Goal: Check status: Check status

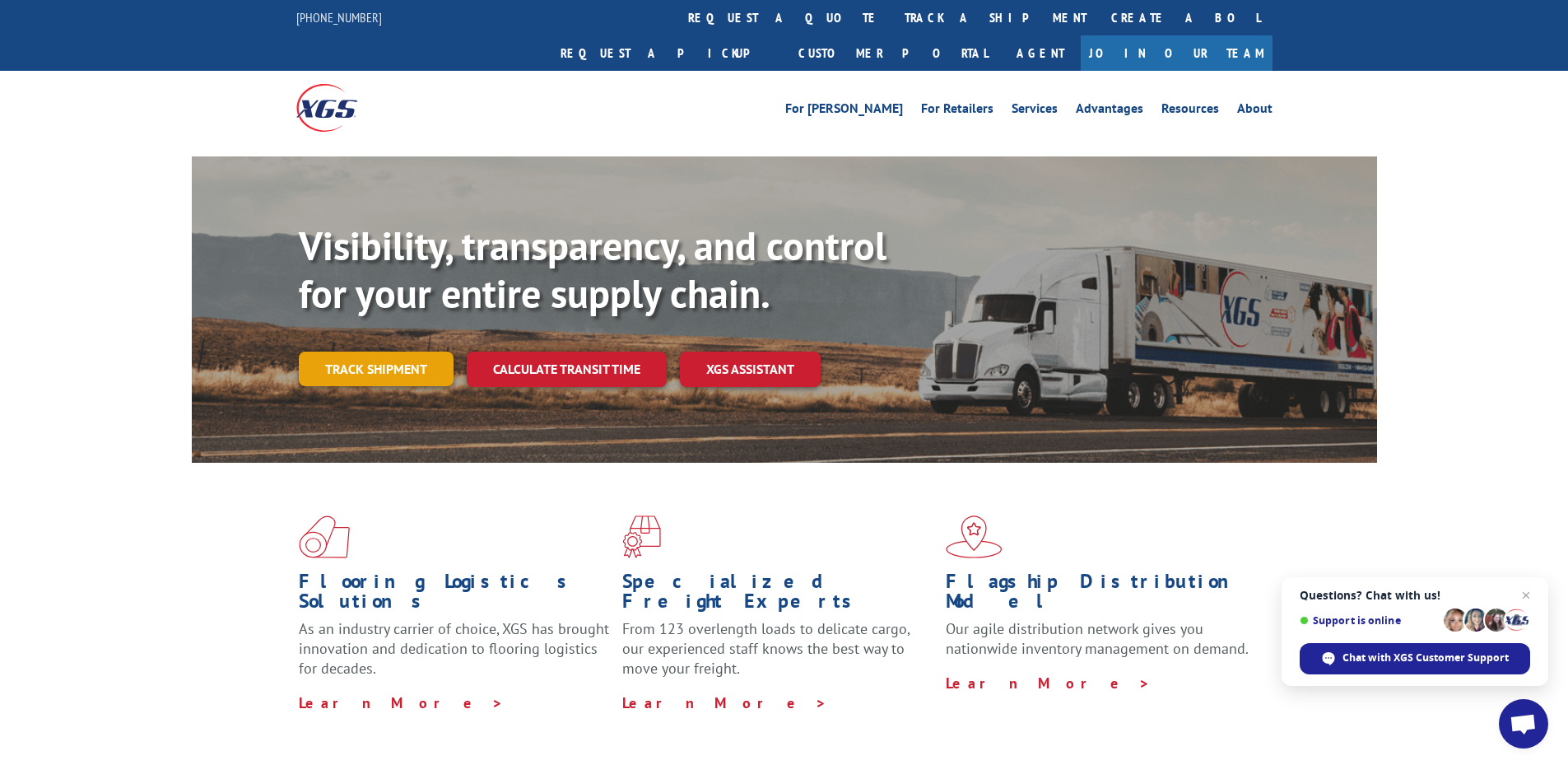
click at [413, 351] on link "Track shipment" at bounding box center [376, 368] width 155 height 34
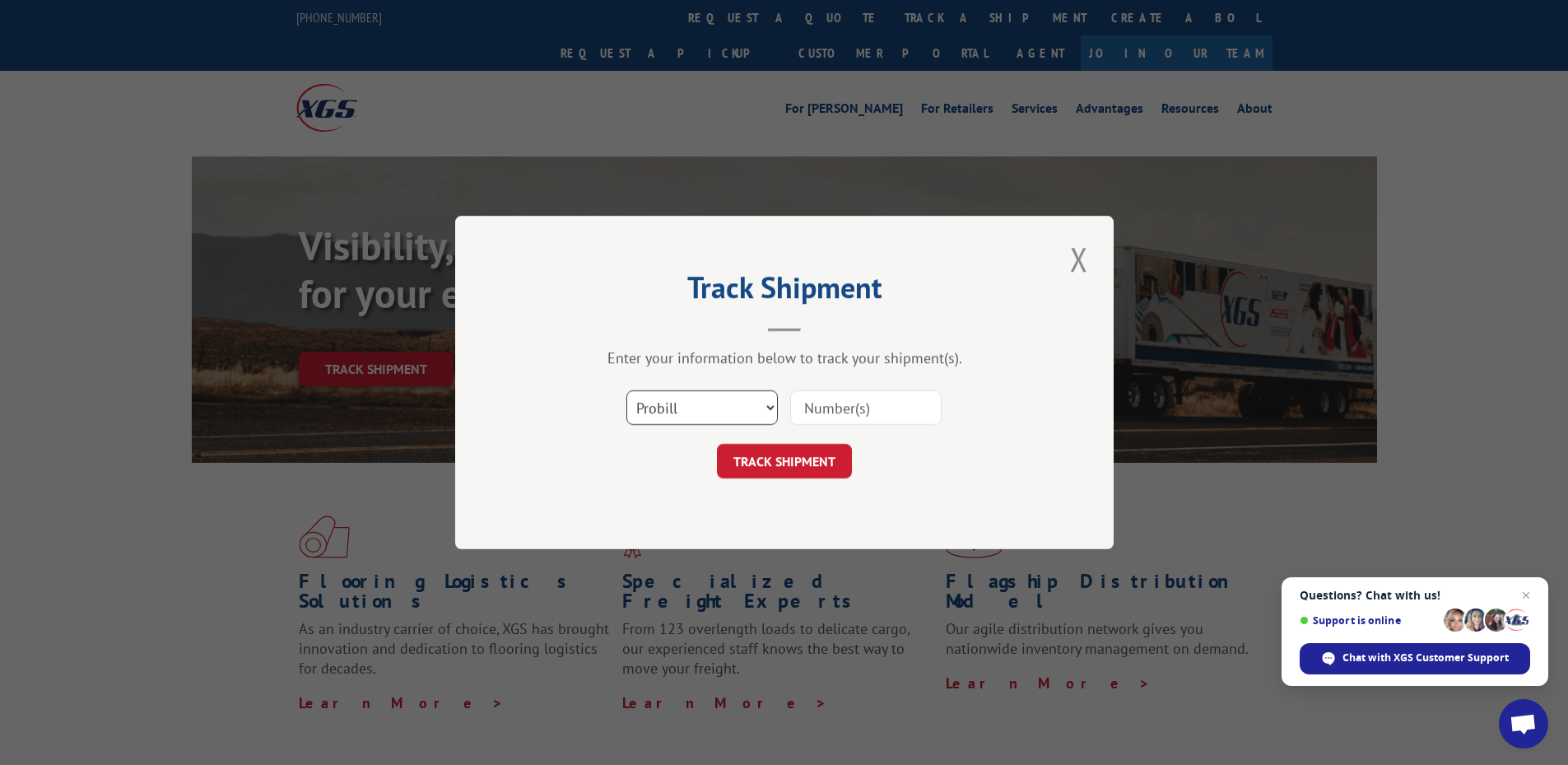
click at [761, 411] on select "Select category... Probill BOL PO" at bounding box center [702, 407] width 152 height 34
select select "po"
click at [626, 390] on select "Select category... Probill BOL PO" at bounding box center [702, 407] width 152 height 34
click at [830, 421] on input at bounding box center [867, 407] width 152 height 34
paste input "419687"
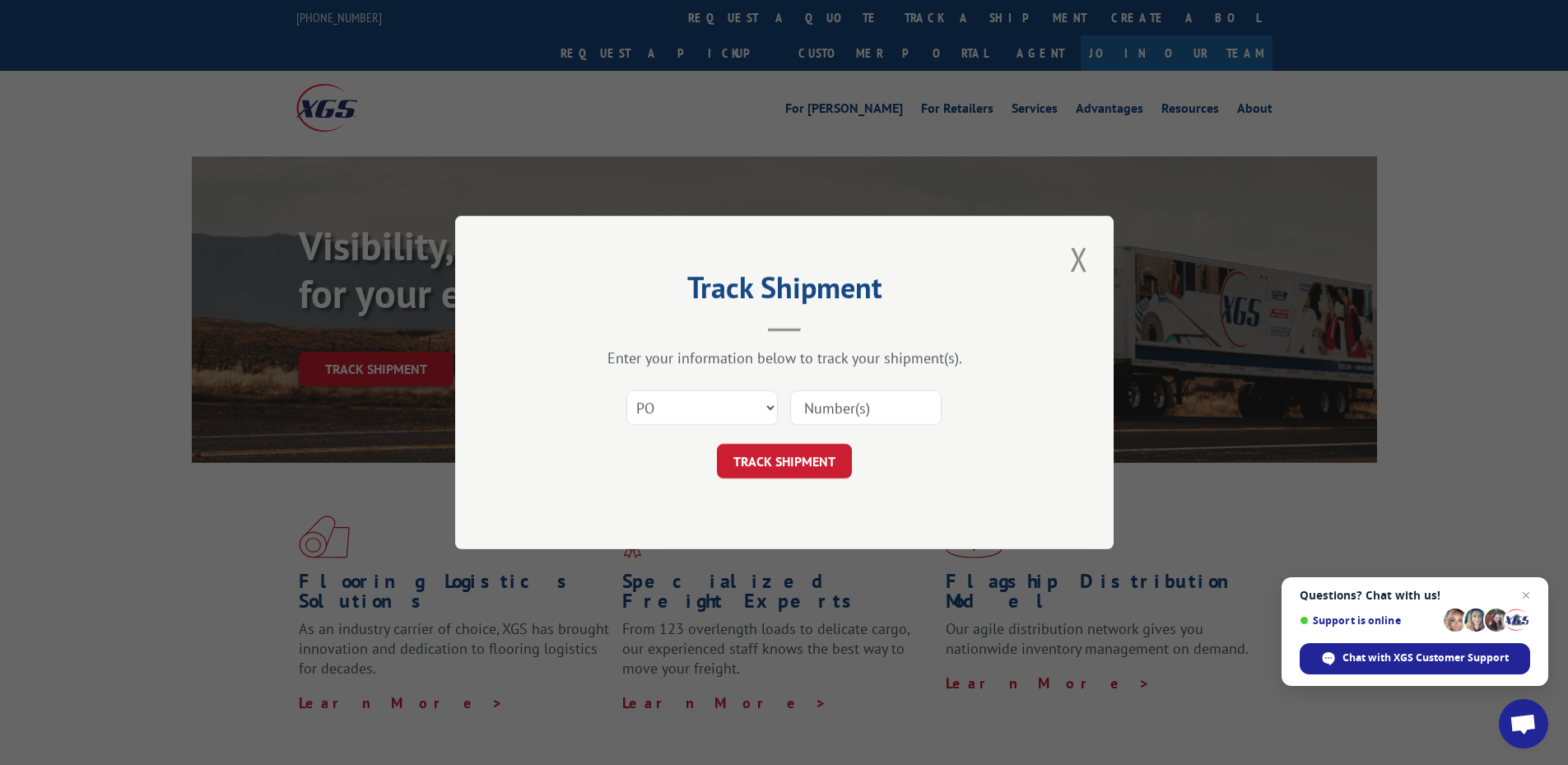
type input "419687"
click button "TRACK SHIPMENT" at bounding box center [785, 461] width 135 height 34
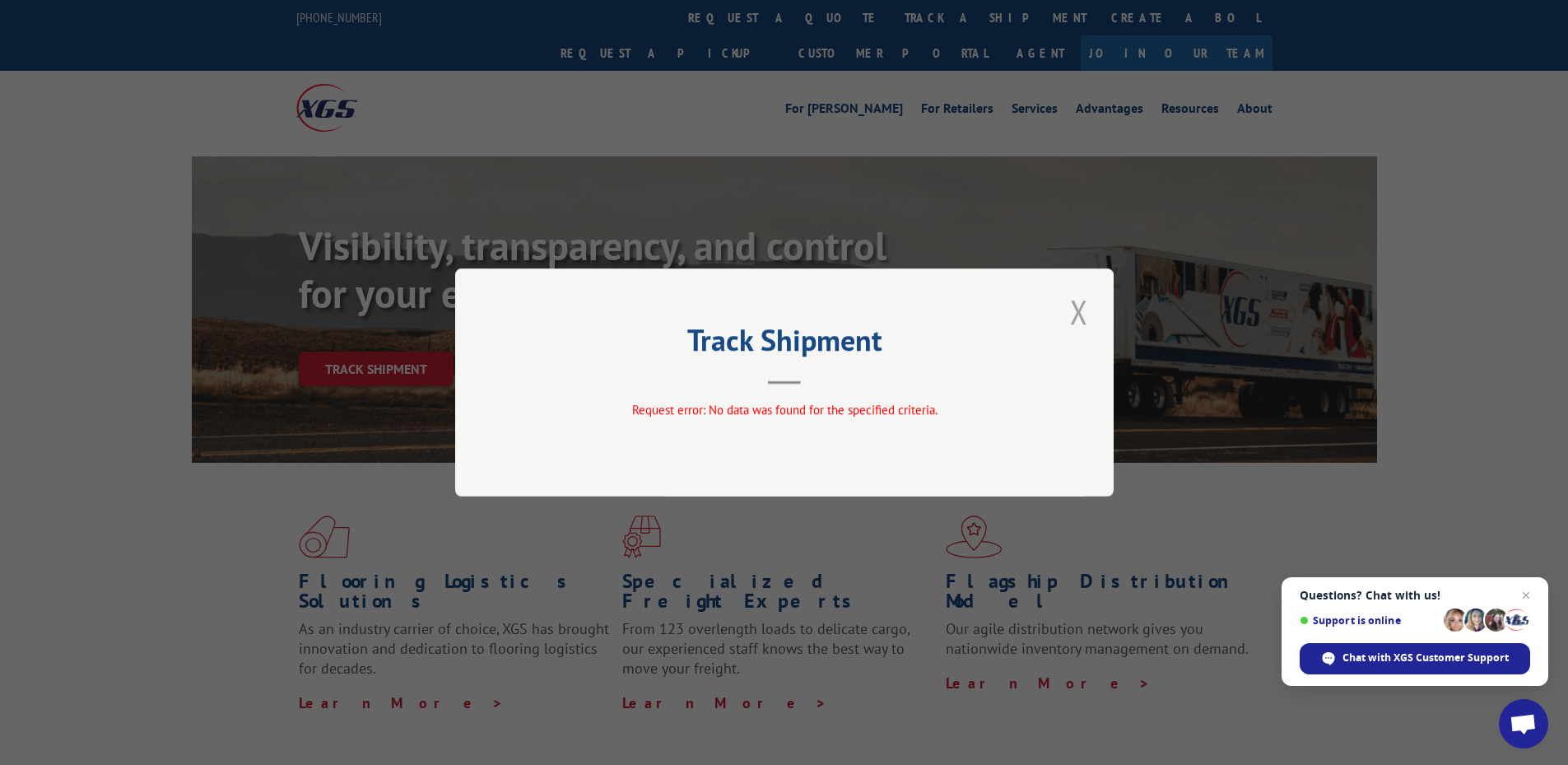
click at [1065, 317] on button "Close modal" at bounding box center [1079, 311] width 28 height 45
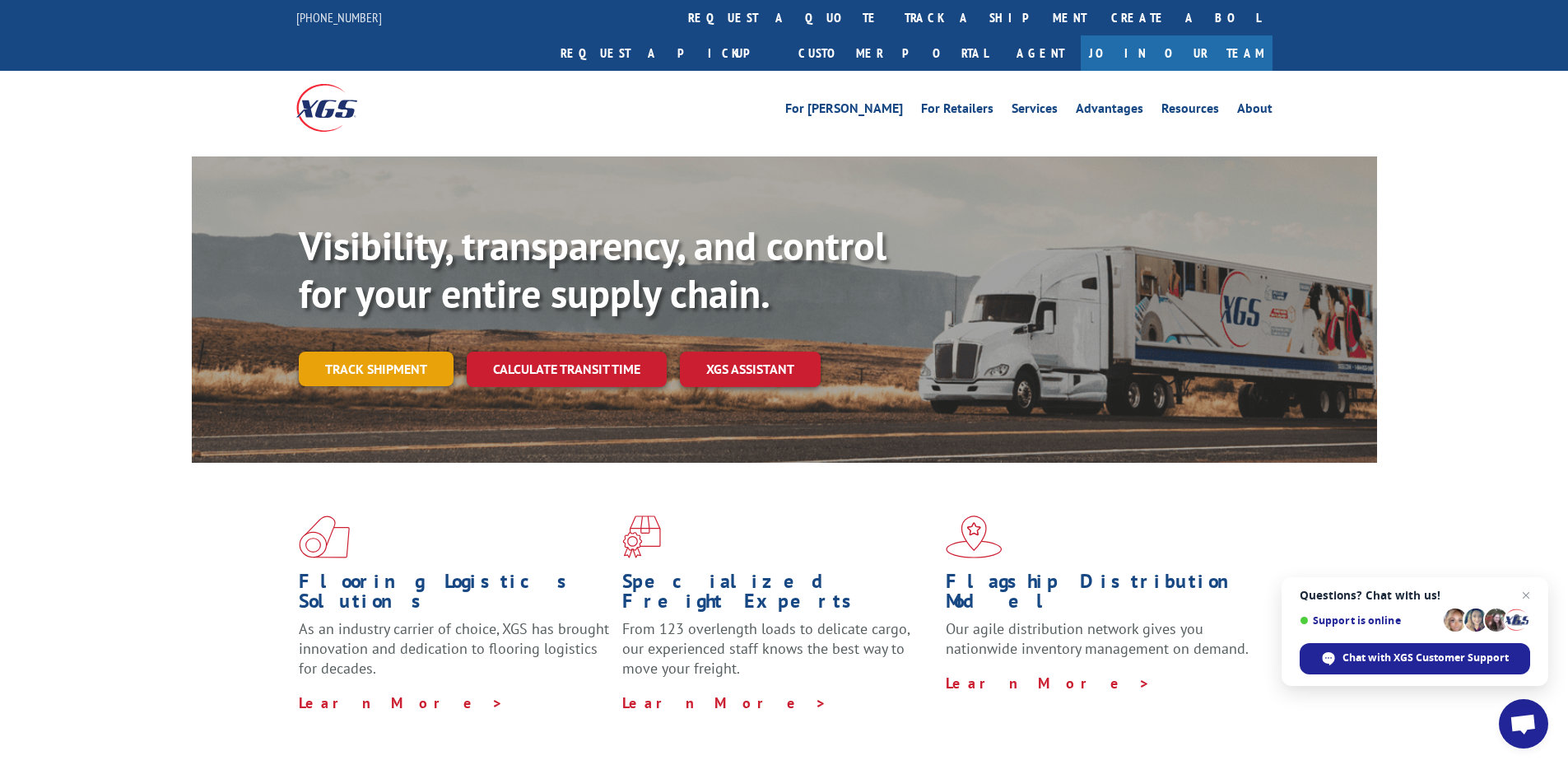
click at [372, 351] on link "Track shipment" at bounding box center [376, 368] width 155 height 34
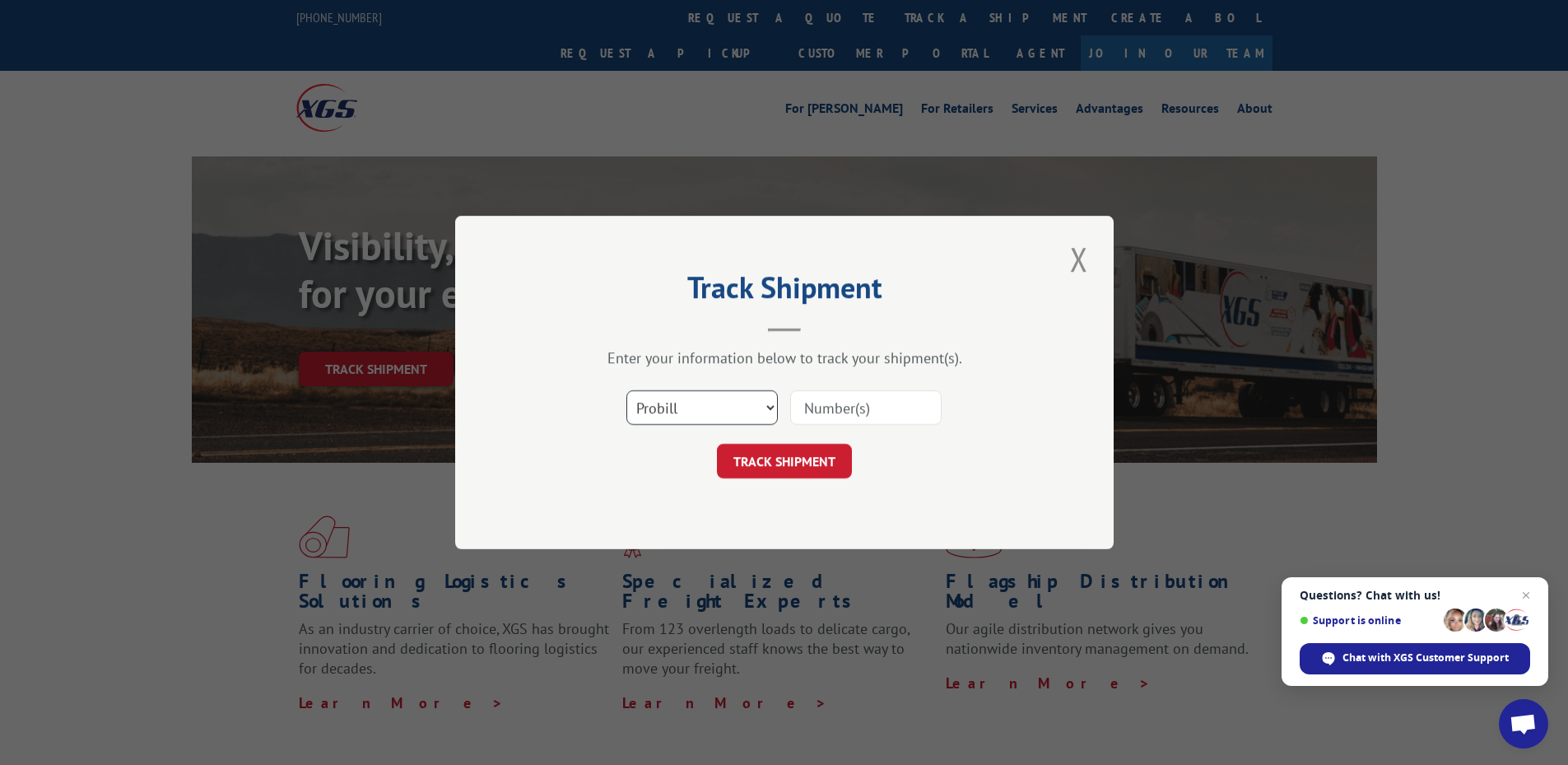
click at [761, 410] on select "Select category... Probill BOL PO" at bounding box center [702, 407] width 152 height 34
select select "po"
click at [626, 390] on select "Select category... Probill BOL PO" at bounding box center [702, 407] width 152 height 34
click at [845, 400] on input at bounding box center [867, 407] width 152 height 34
paste input "H8523-312955"
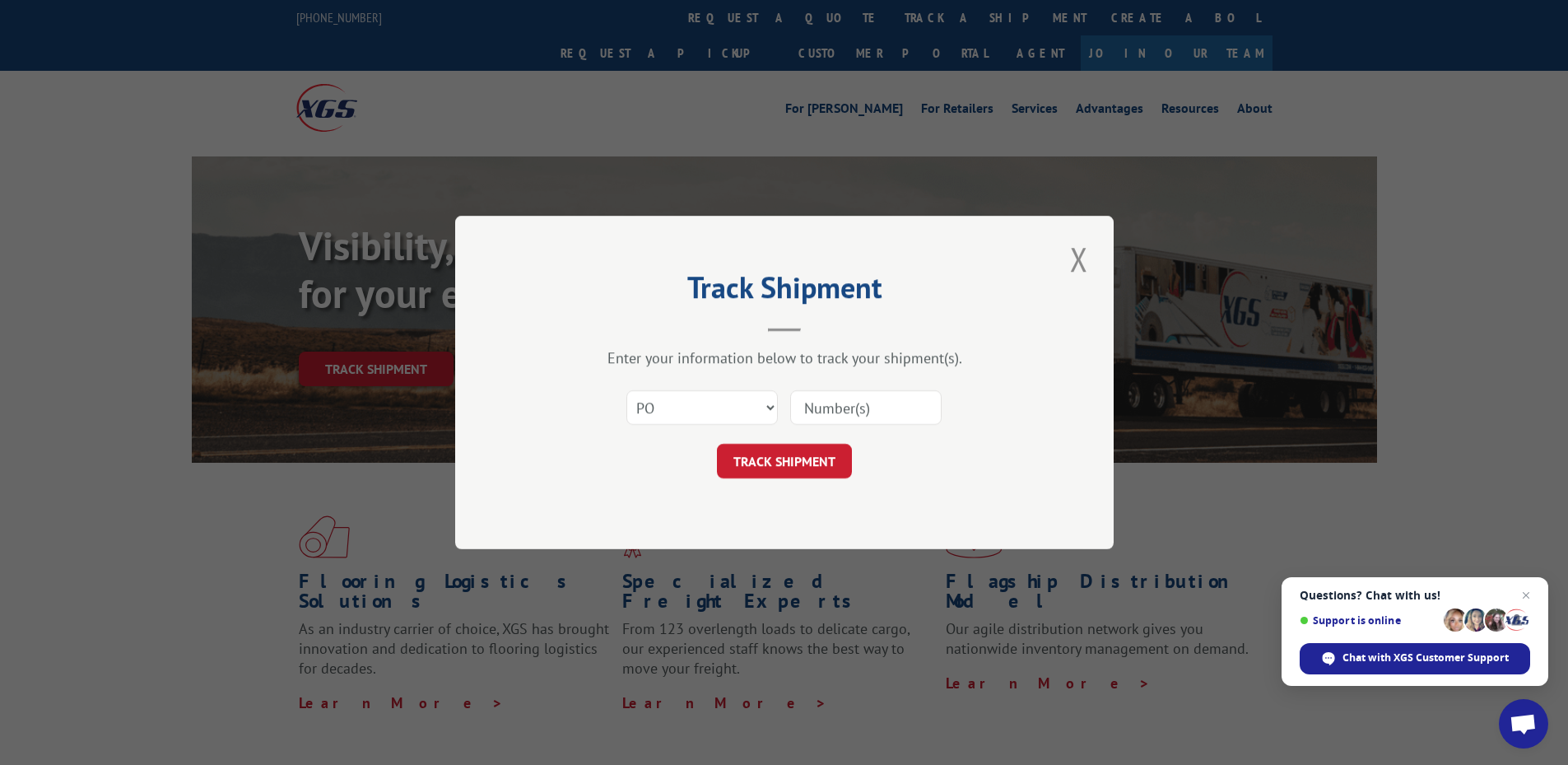
type input "H8523-312955"
click button "TRACK SHIPMENT" at bounding box center [785, 461] width 135 height 34
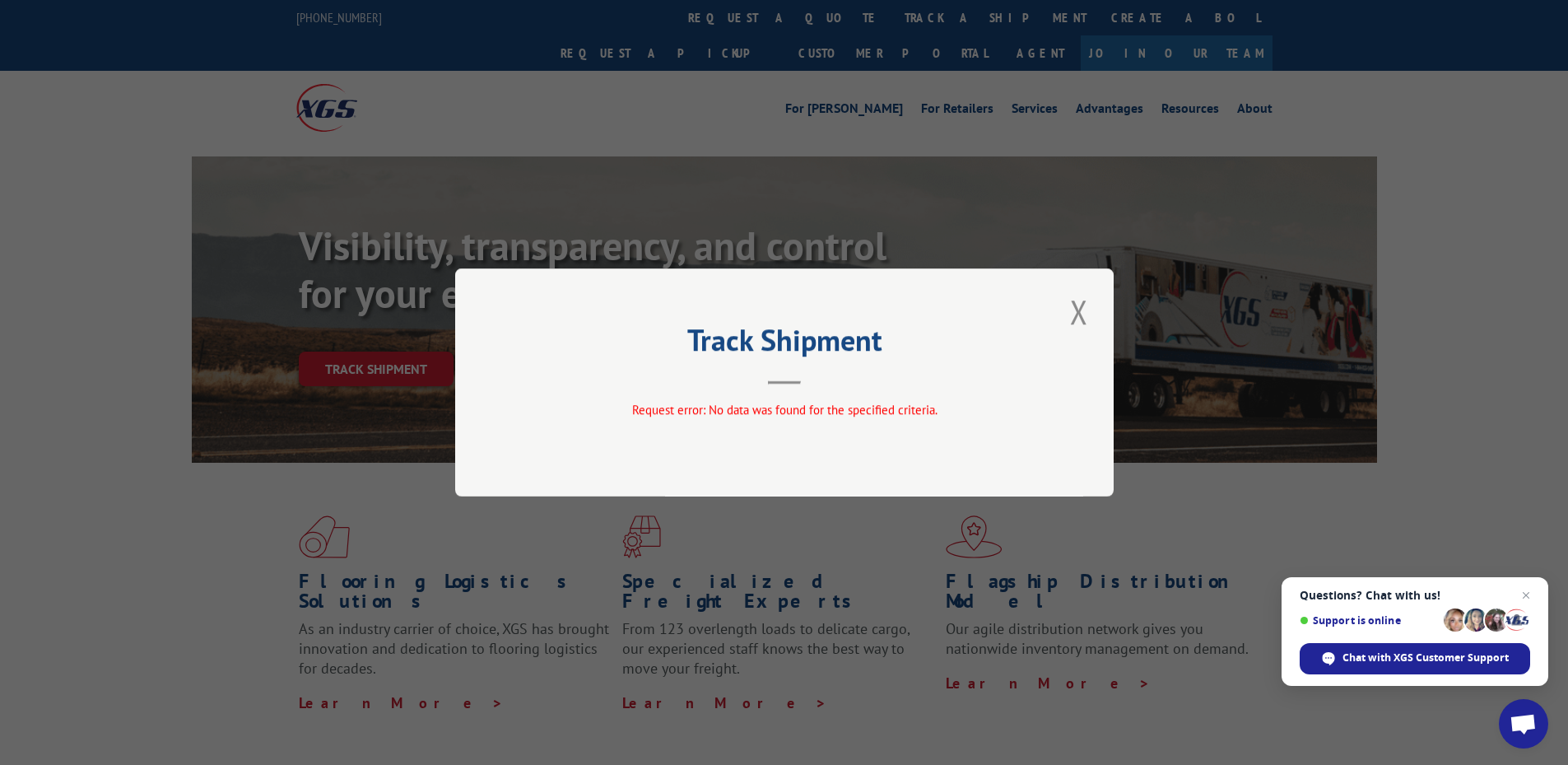
click at [1081, 337] on div "Track Shipment Request error: No data was found for the specified criteria." at bounding box center [785, 382] width 659 height 228
click at [1082, 326] on button "Close modal" at bounding box center [1079, 311] width 28 height 45
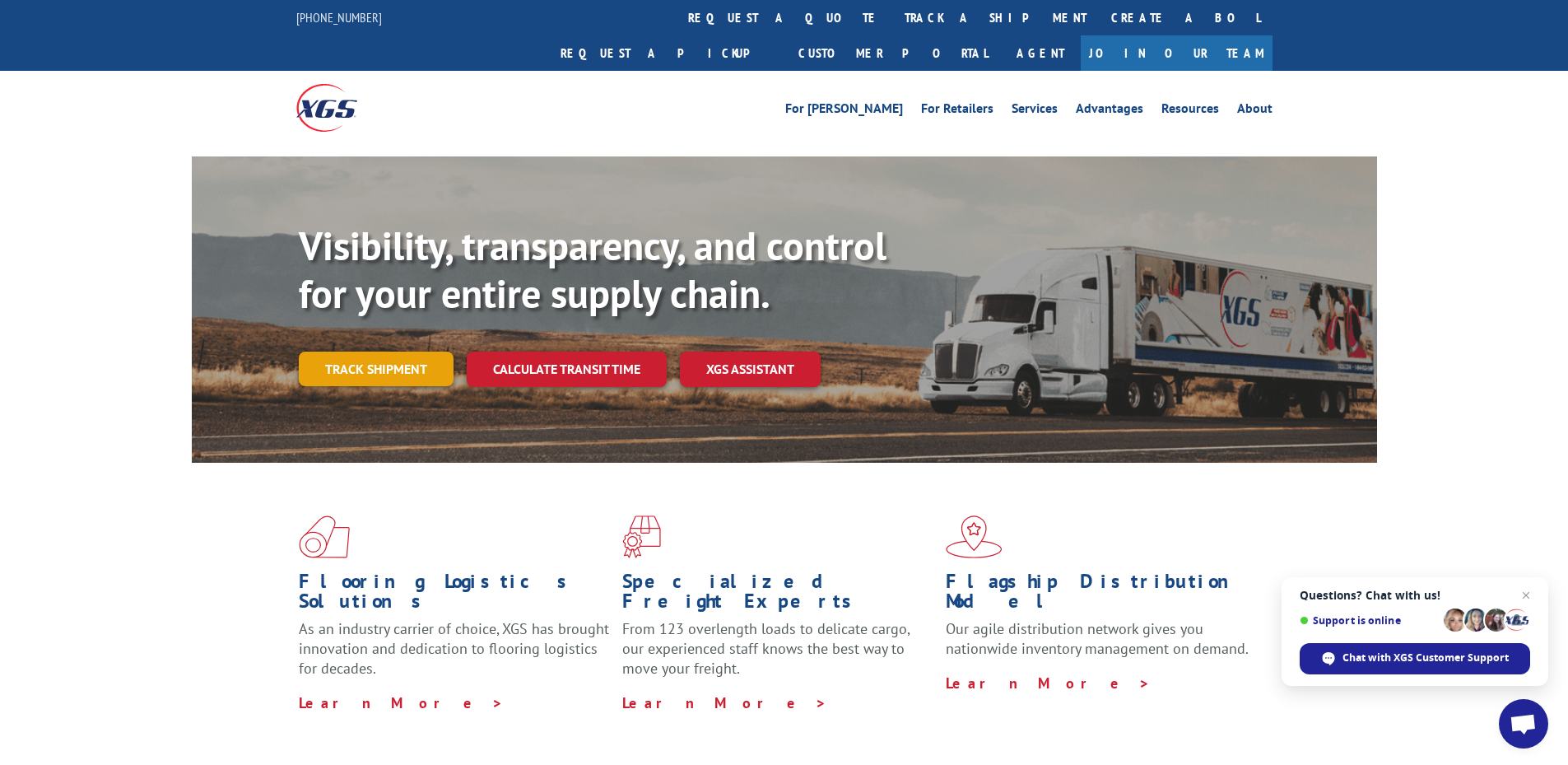
click at [412, 351] on link "Track shipment" at bounding box center [376, 368] width 155 height 34
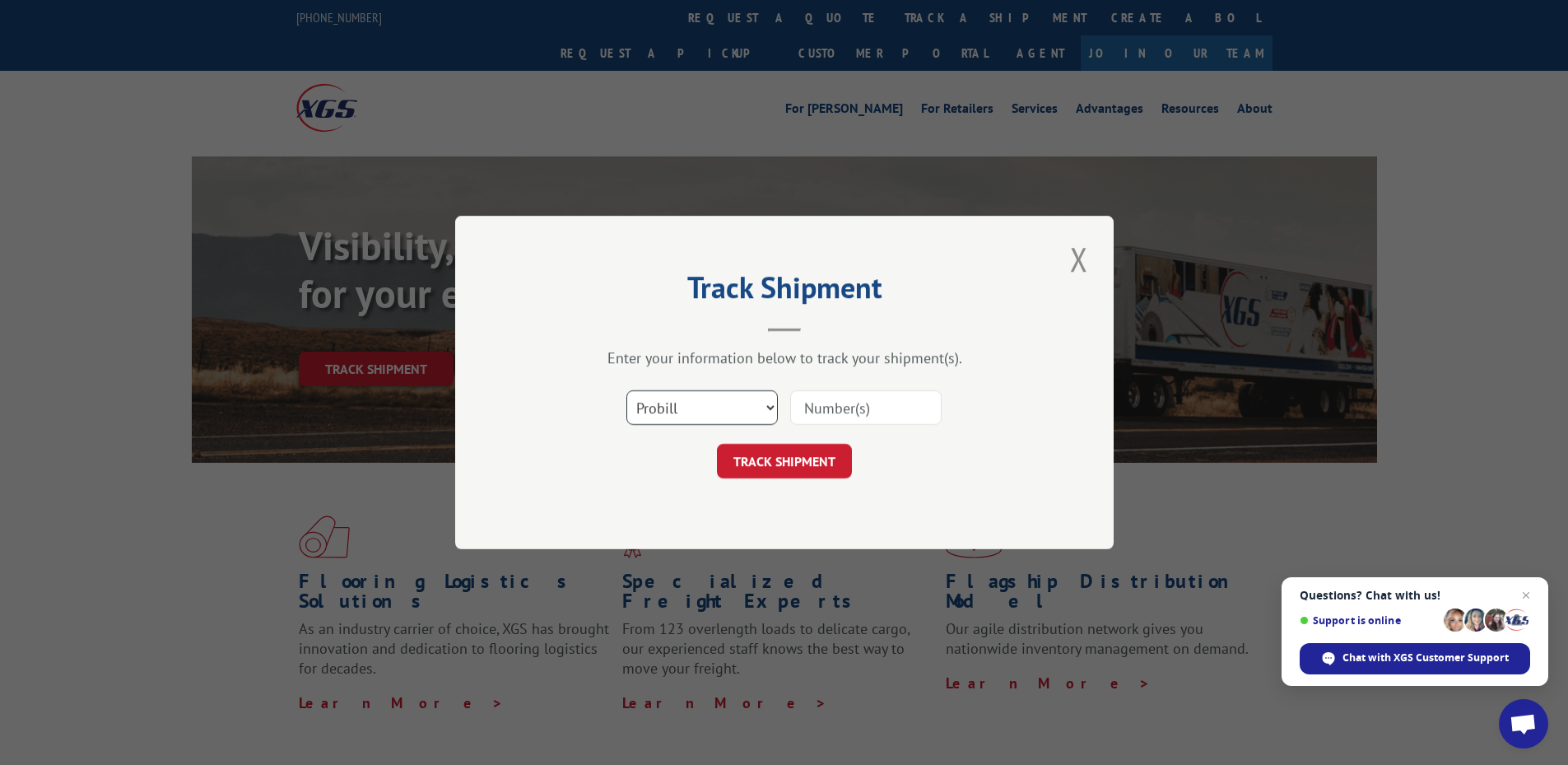
click at [761, 411] on select "Select category... Probill BOL PO" at bounding box center [702, 407] width 152 height 34
select select "bol"
click at [626, 390] on select "Select category... Probill BOL PO" at bounding box center [702, 407] width 152 height 34
click at [863, 409] on input at bounding box center [867, 407] width 152 height 34
paste input "H8523-312955"
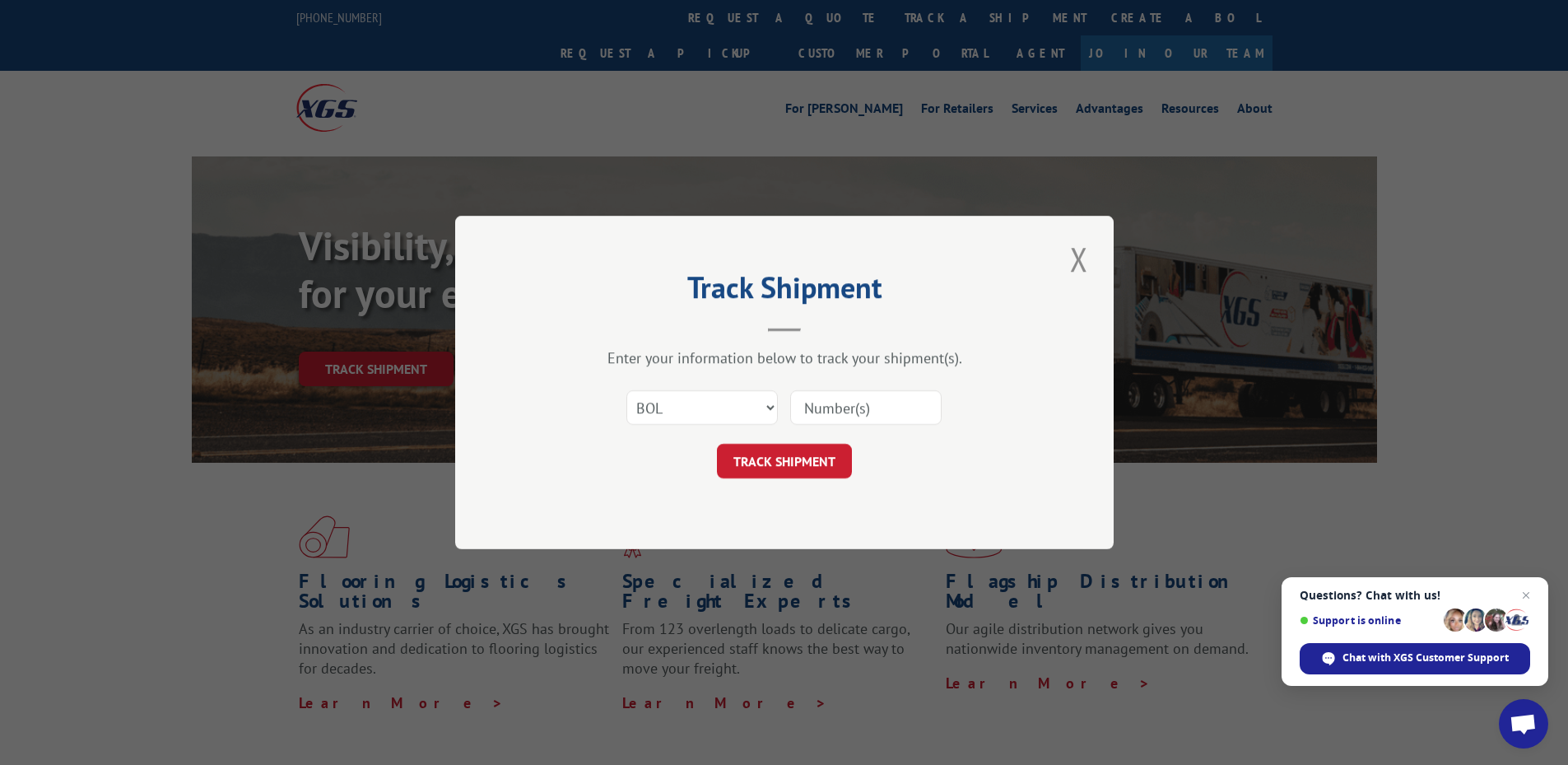
type input "H8523-312955"
click button "TRACK SHIPMENT" at bounding box center [785, 461] width 135 height 34
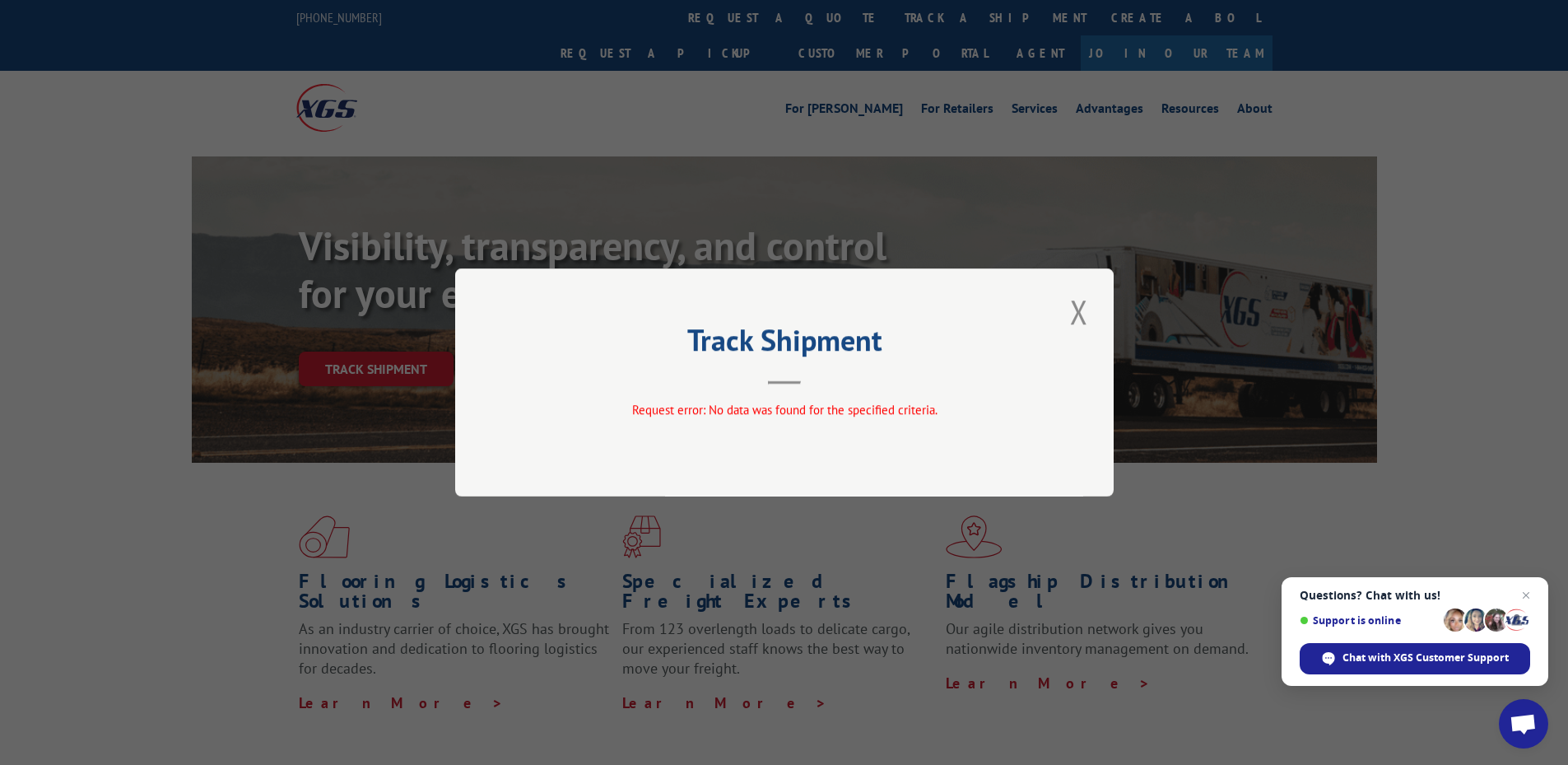
click at [1080, 315] on button "Close modal" at bounding box center [1079, 311] width 28 height 45
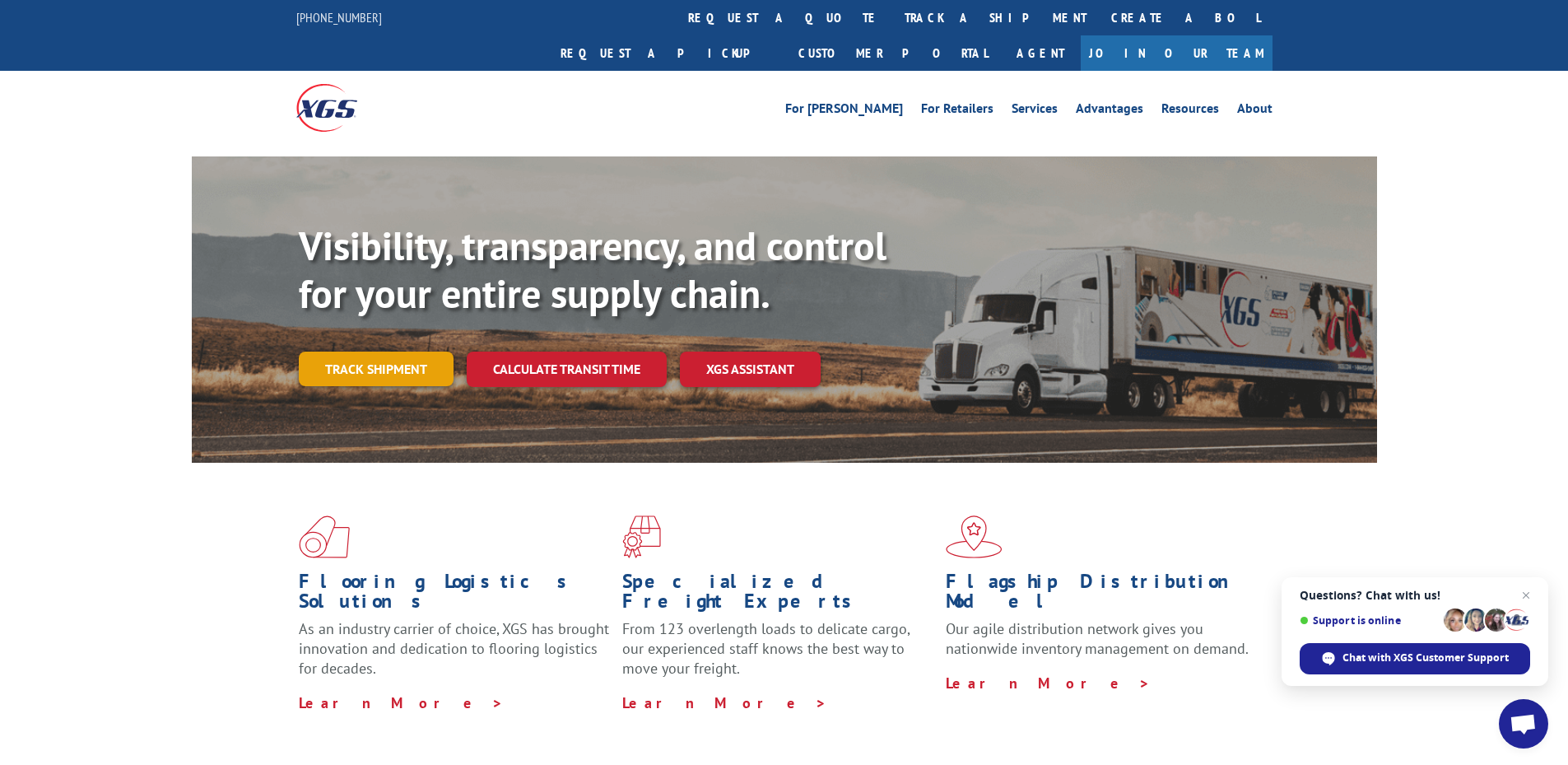
click at [415, 351] on link "Track shipment" at bounding box center [376, 368] width 155 height 34
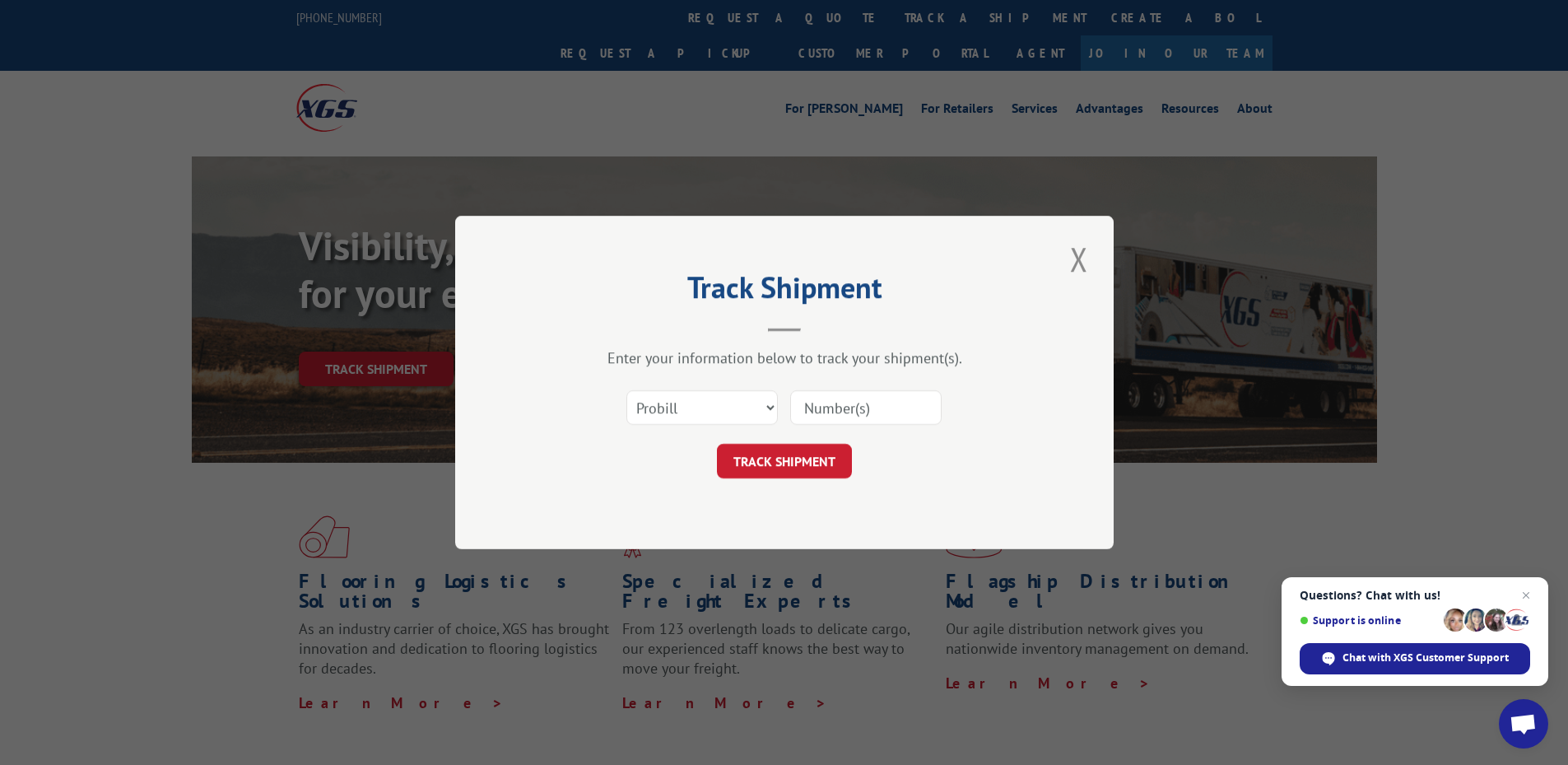
paste input "H8523-312955"
type input "H8523-312955"
click button "TRACK SHIPMENT" at bounding box center [785, 461] width 135 height 34
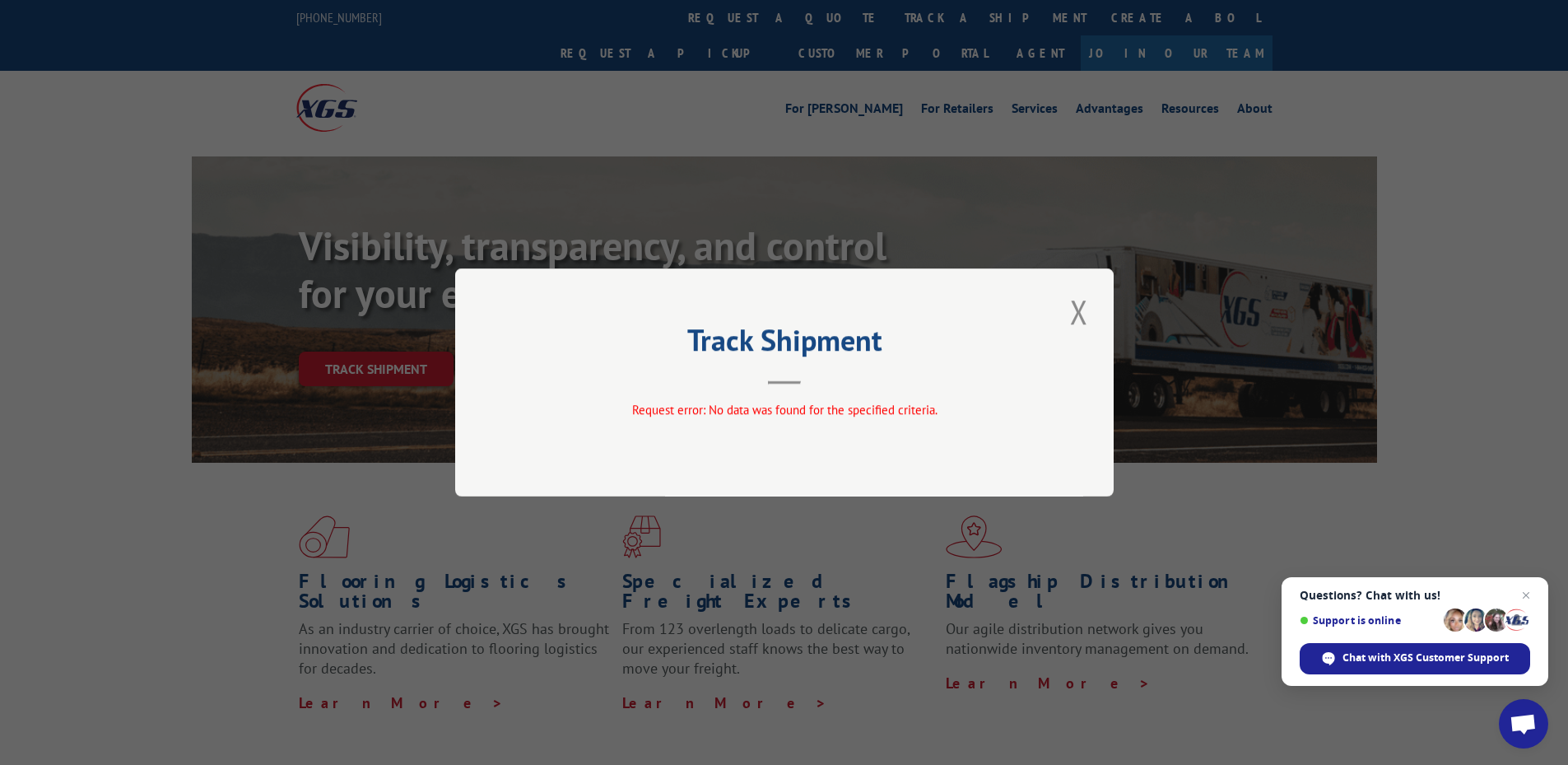
drag, startPoint x: 1075, startPoint y: 303, endPoint x: 912, endPoint y: 338, distance: 166.7
click at [1075, 305] on button "Close modal" at bounding box center [1079, 311] width 28 height 45
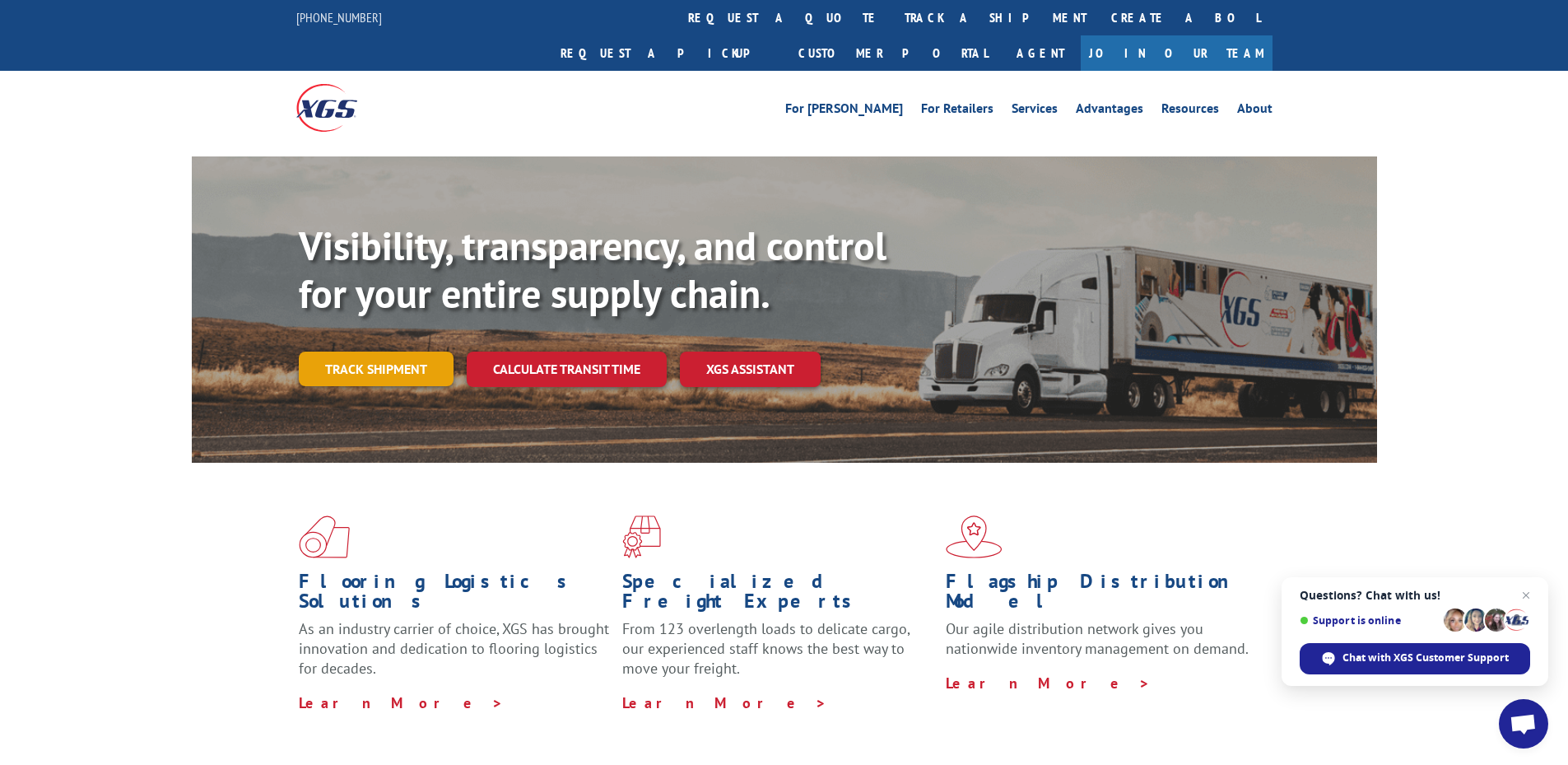
click at [400, 351] on link "Track shipment" at bounding box center [376, 368] width 155 height 34
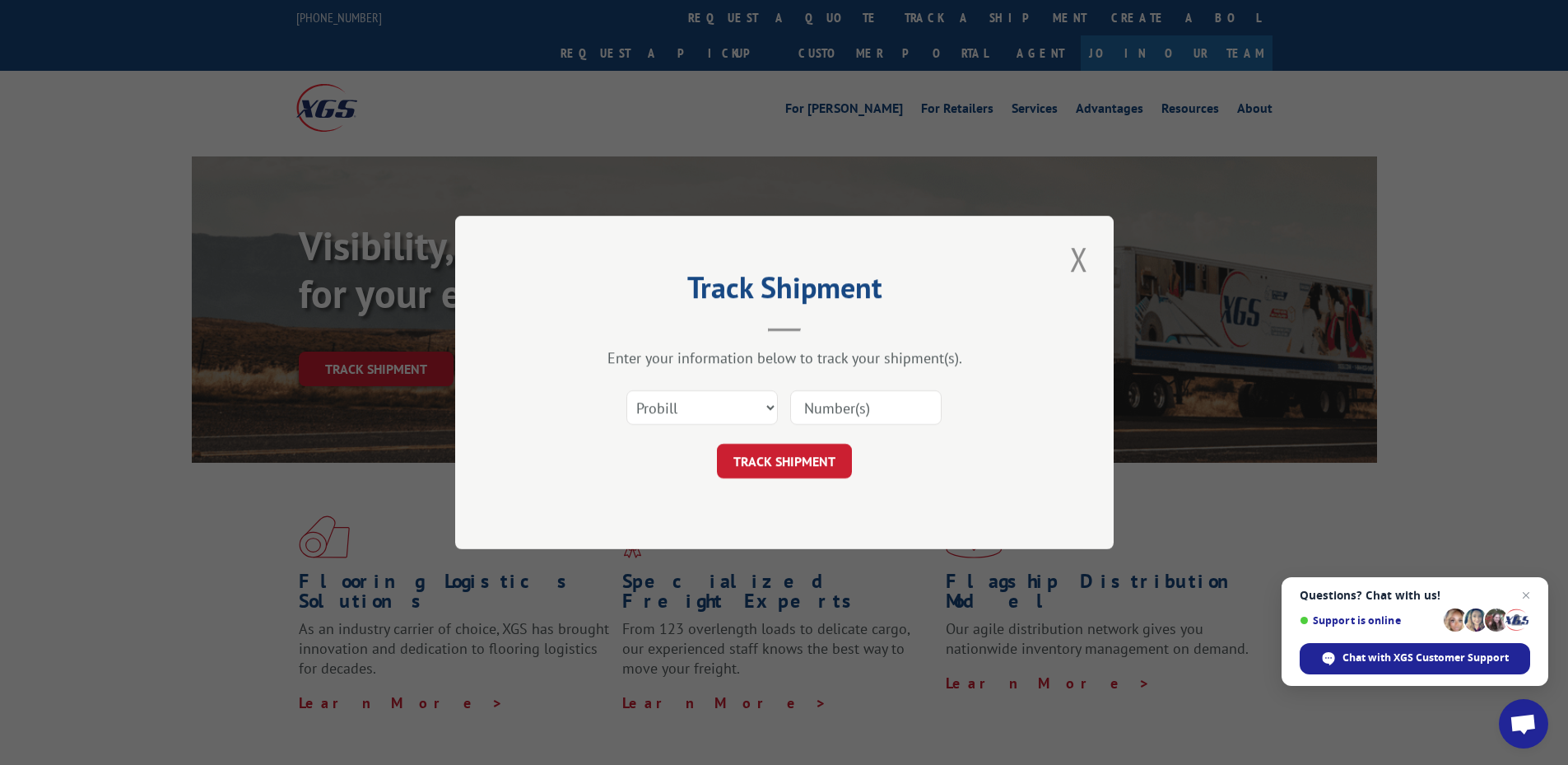
drag, startPoint x: 848, startPoint y: 395, endPoint x: 830, endPoint y: 404, distance: 20.1
paste input "H8523-312955"
type input "H8523-312955"
click button "TRACK SHIPMENT" at bounding box center [785, 461] width 135 height 34
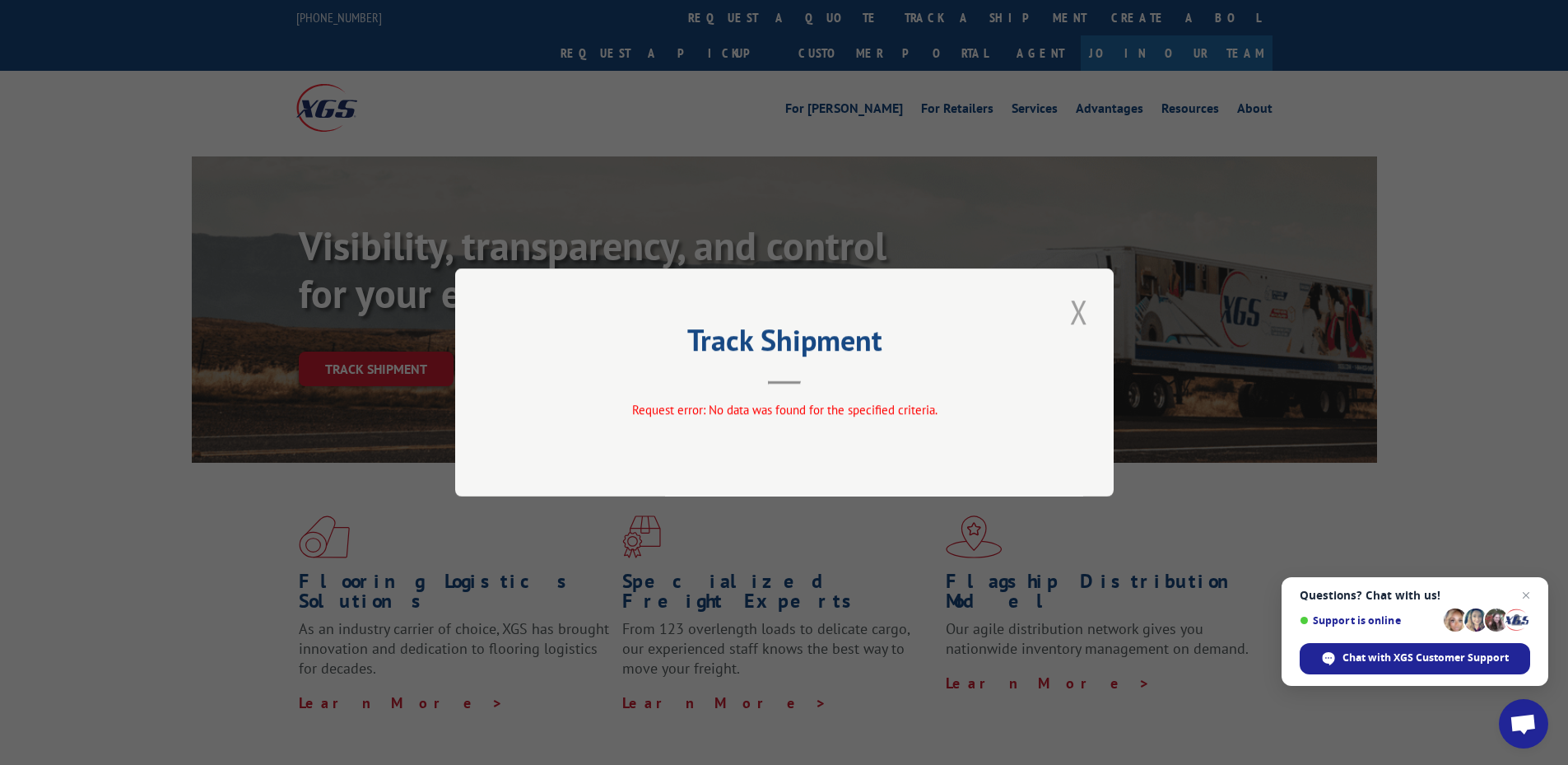
drag, startPoint x: 1073, startPoint y: 308, endPoint x: 1044, endPoint y: 325, distance: 33.6
click at [1072, 308] on button "Close modal" at bounding box center [1079, 311] width 28 height 45
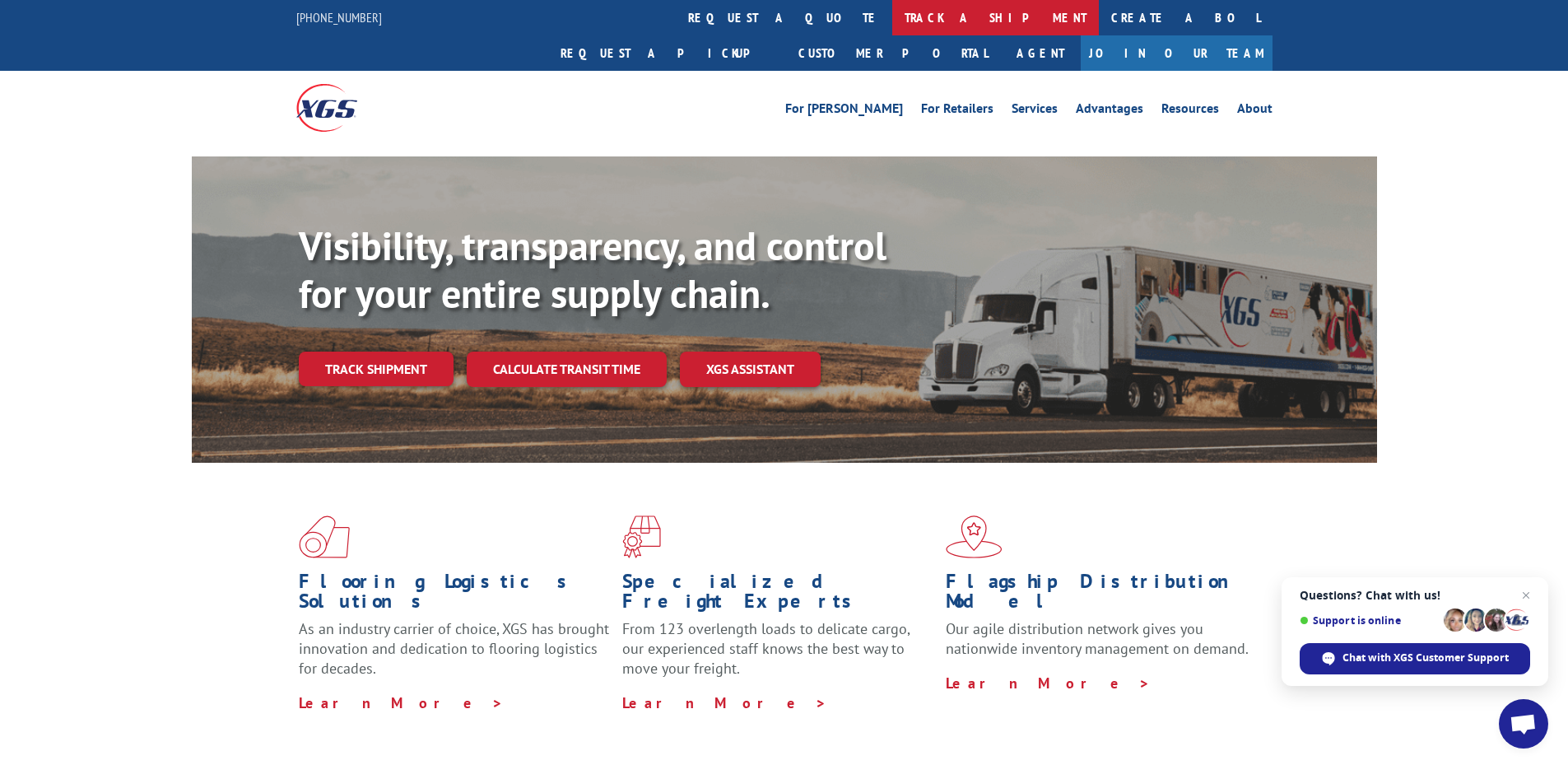
click at [892, 27] on link "track a shipment" at bounding box center [996, 18] width 207 height 35
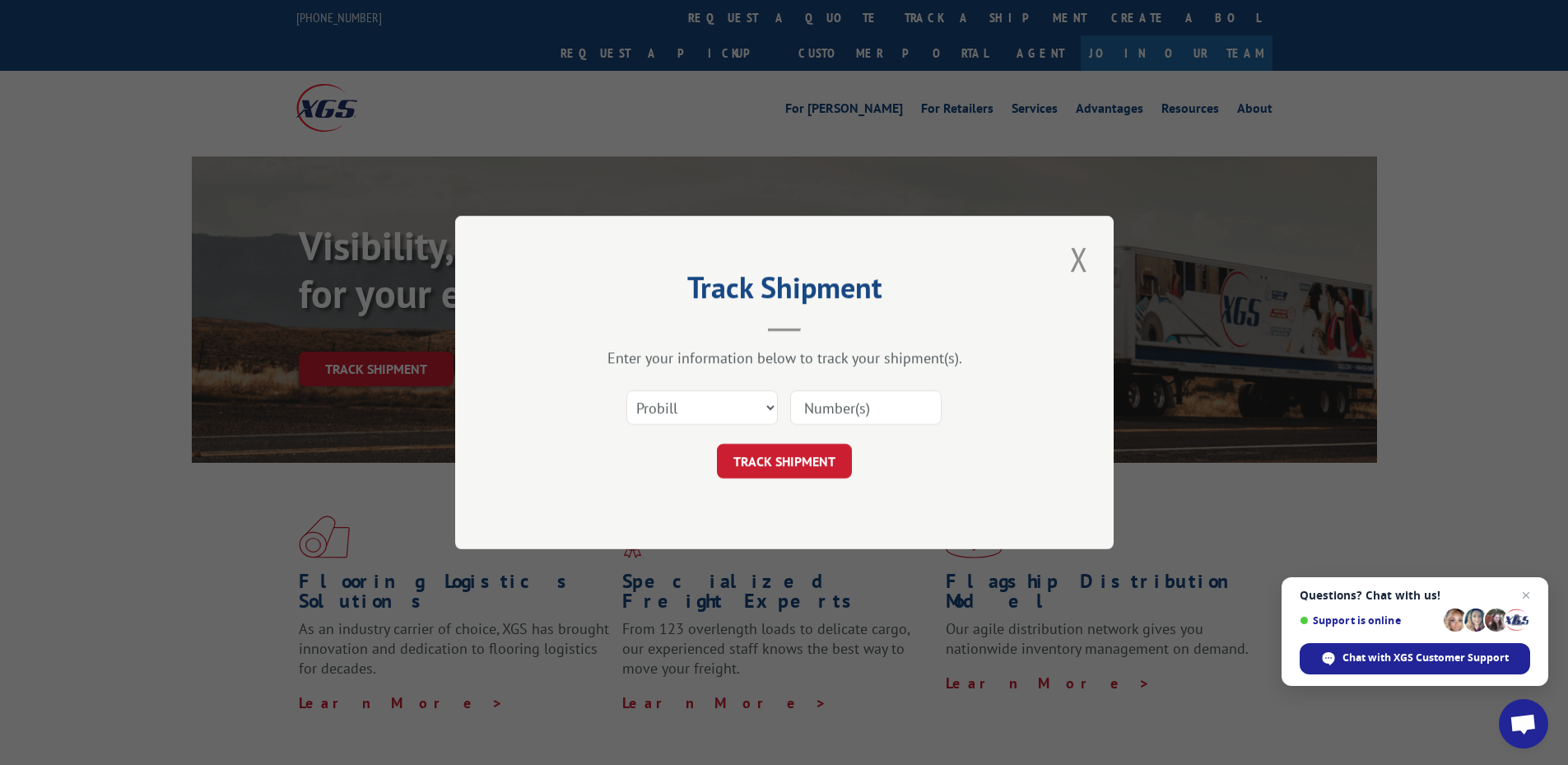
paste input "419687"
type input "419687"
click button "TRACK SHIPMENT" at bounding box center [785, 461] width 135 height 34
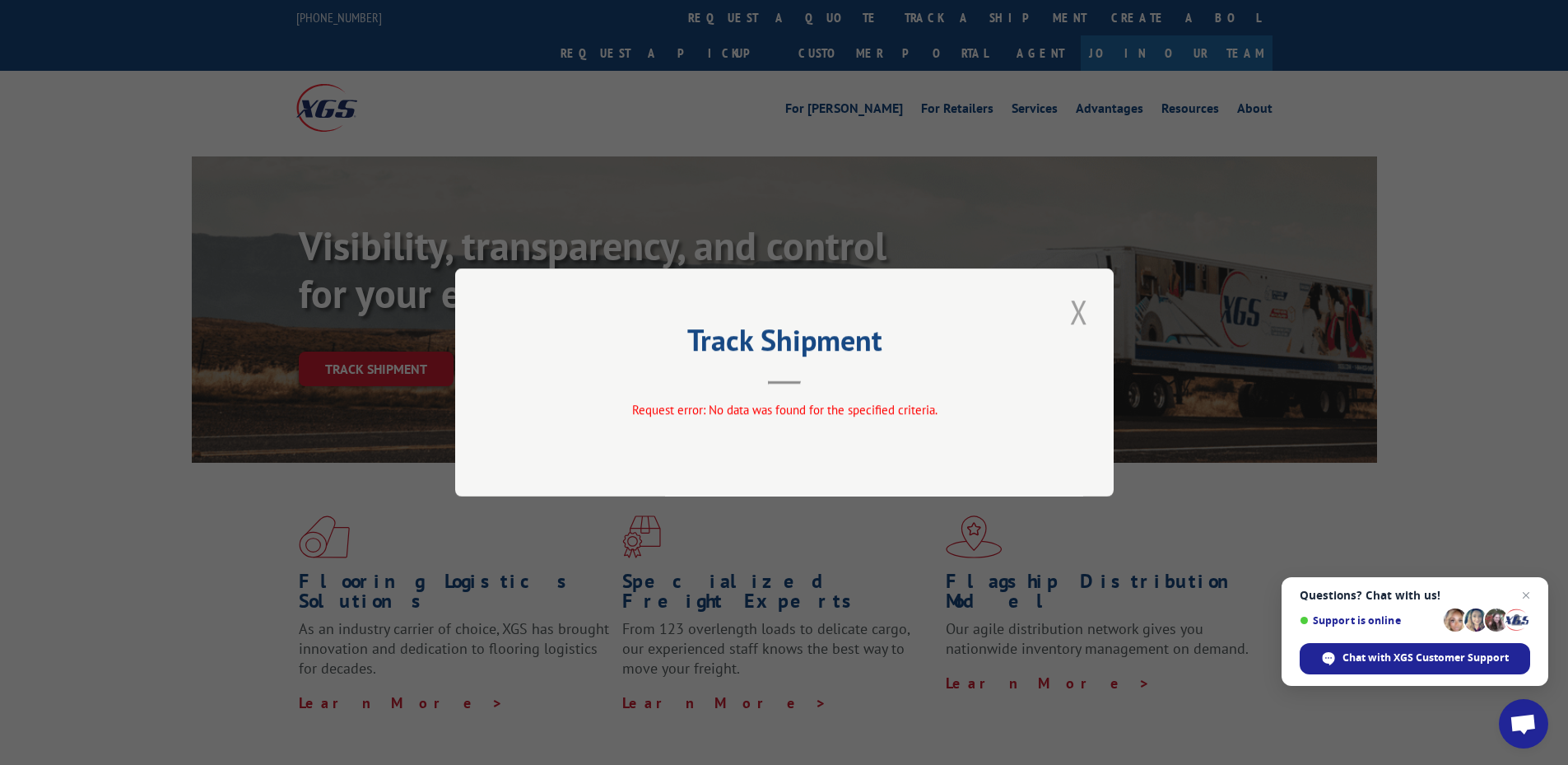
click at [1079, 310] on button "Close modal" at bounding box center [1079, 311] width 28 height 45
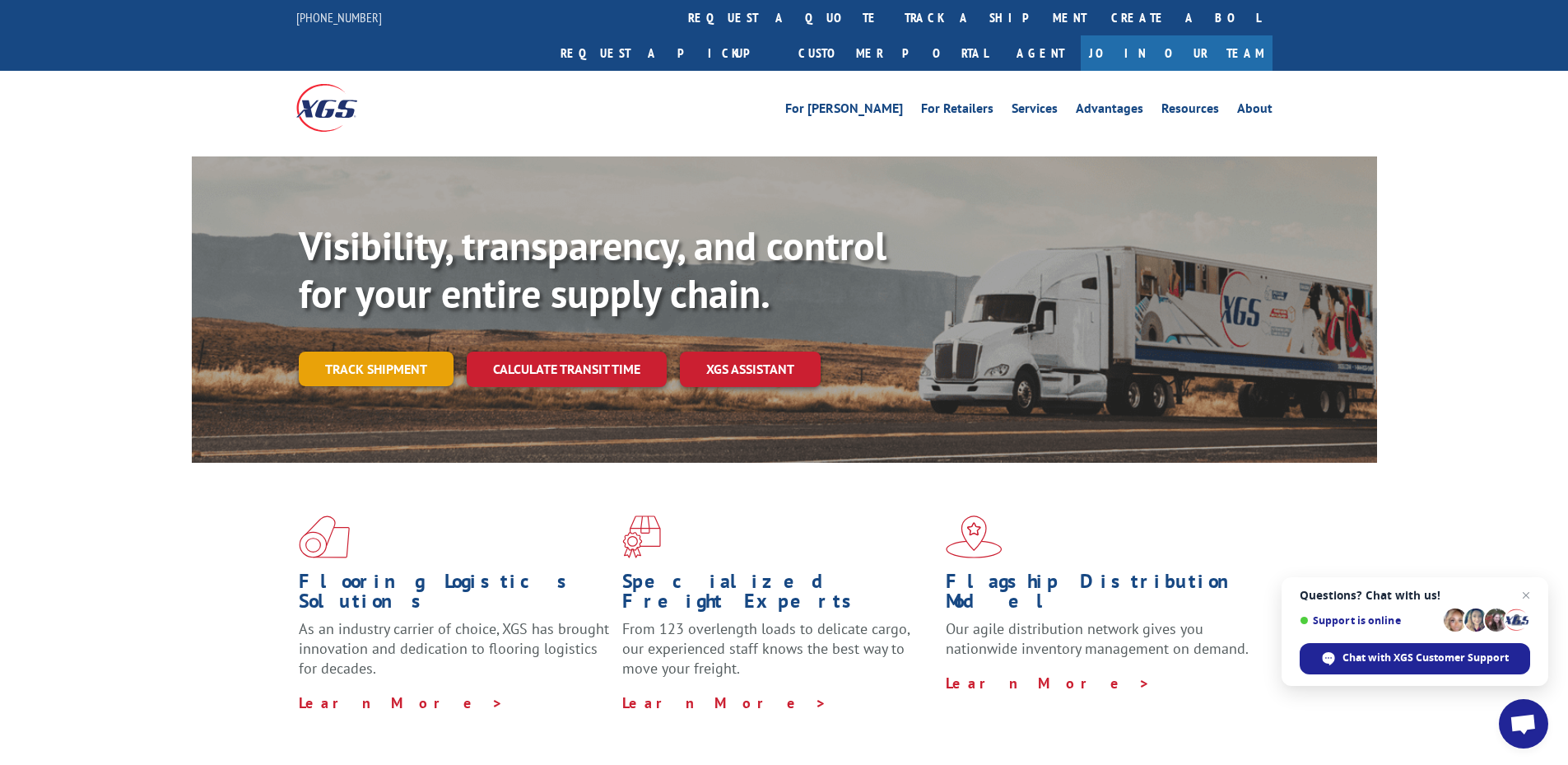
click at [419, 351] on link "Track shipment" at bounding box center [376, 368] width 155 height 34
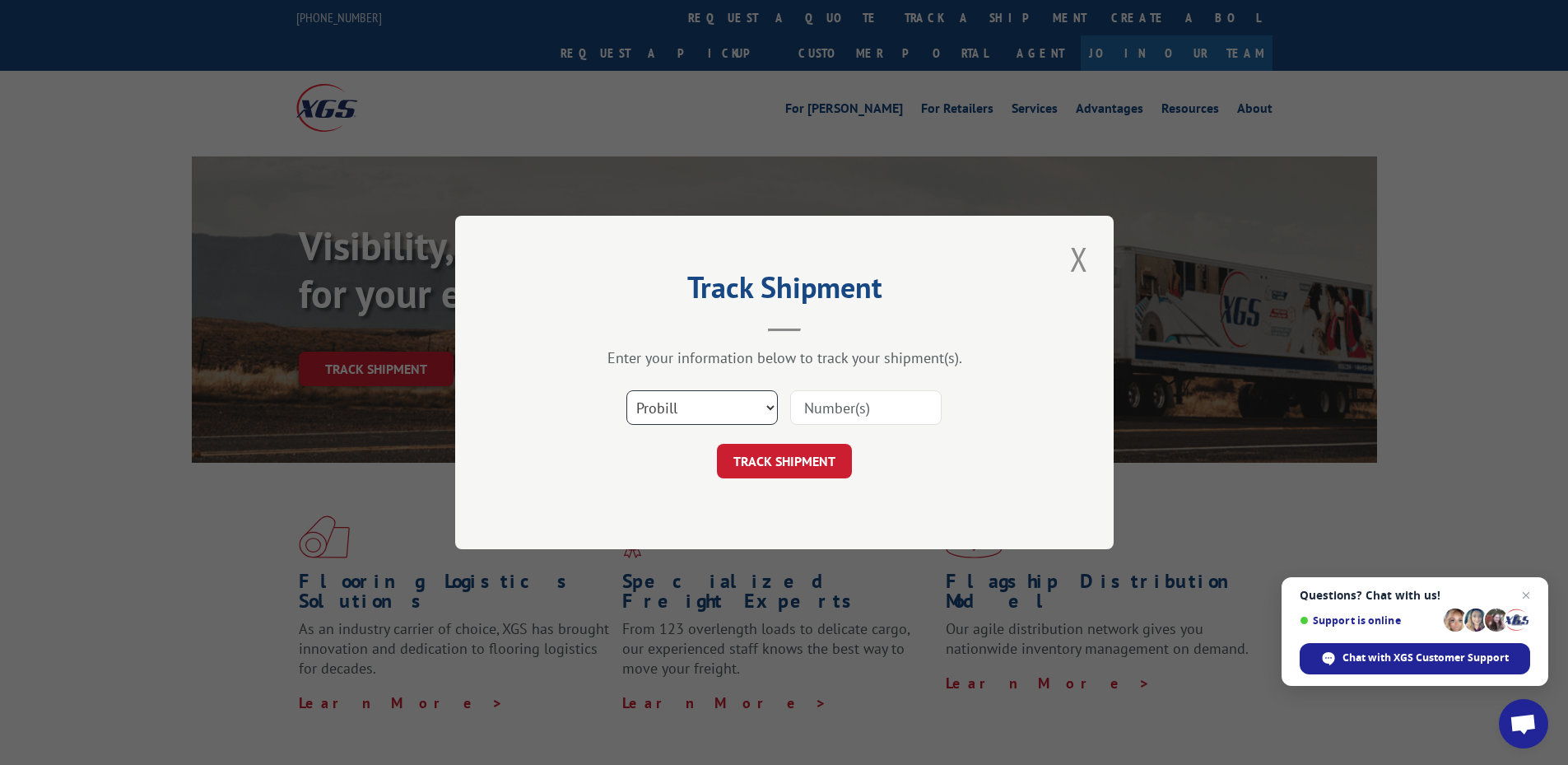
drag, startPoint x: 721, startPoint y: 419, endPoint x: 745, endPoint y: 411, distance: 25.3
click at [721, 419] on select "Select category... Probill BOL PO" at bounding box center [702, 407] width 152 height 34
select select "bol"
click at [626, 390] on select "Select category... Probill BOL PO" at bounding box center [702, 407] width 152 height 34
click at [870, 400] on input at bounding box center [867, 407] width 152 height 34
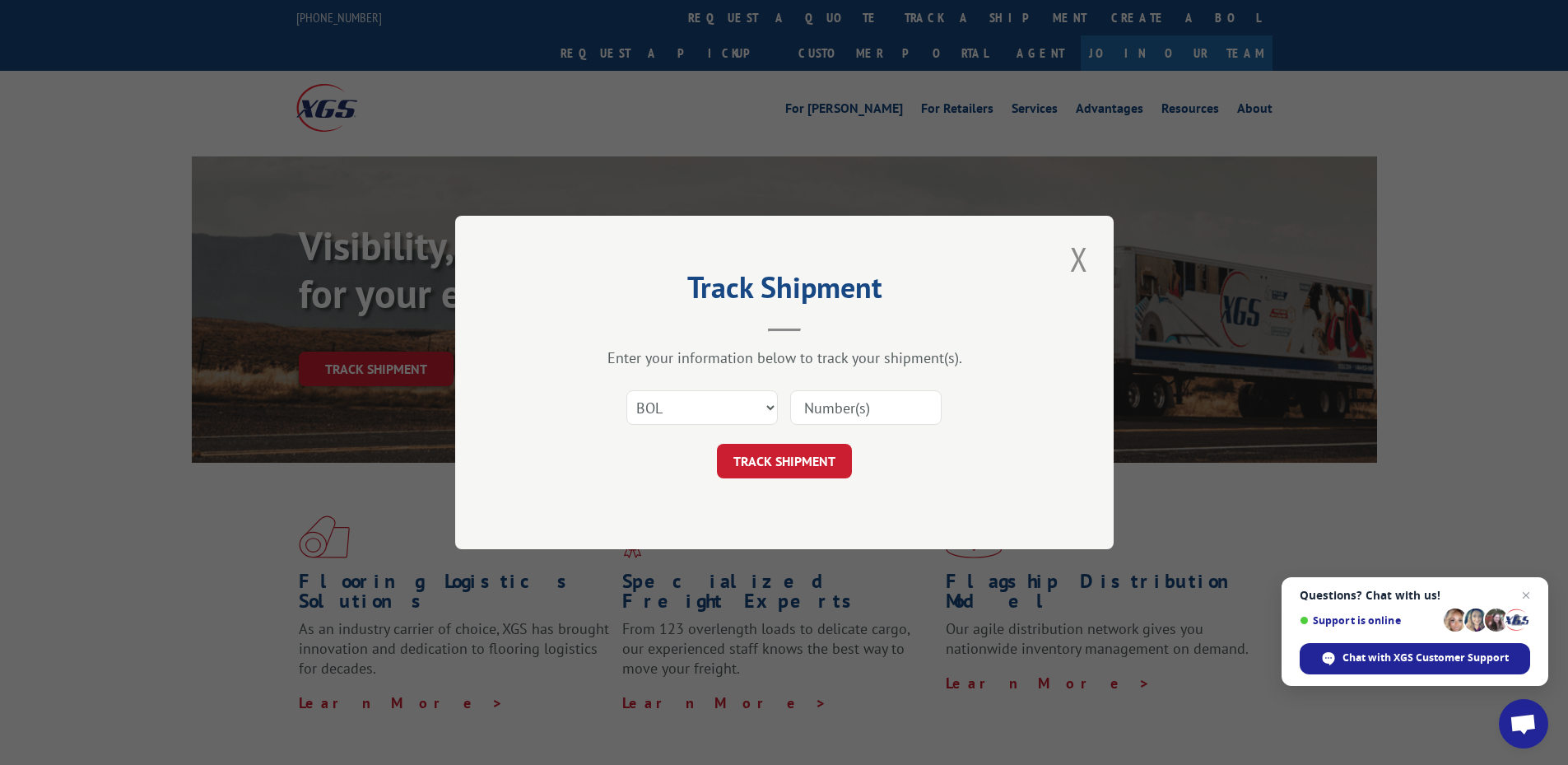
paste input "419687"
type input "419687"
click button "TRACK SHIPMENT" at bounding box center [785, 461] width 135 height 34
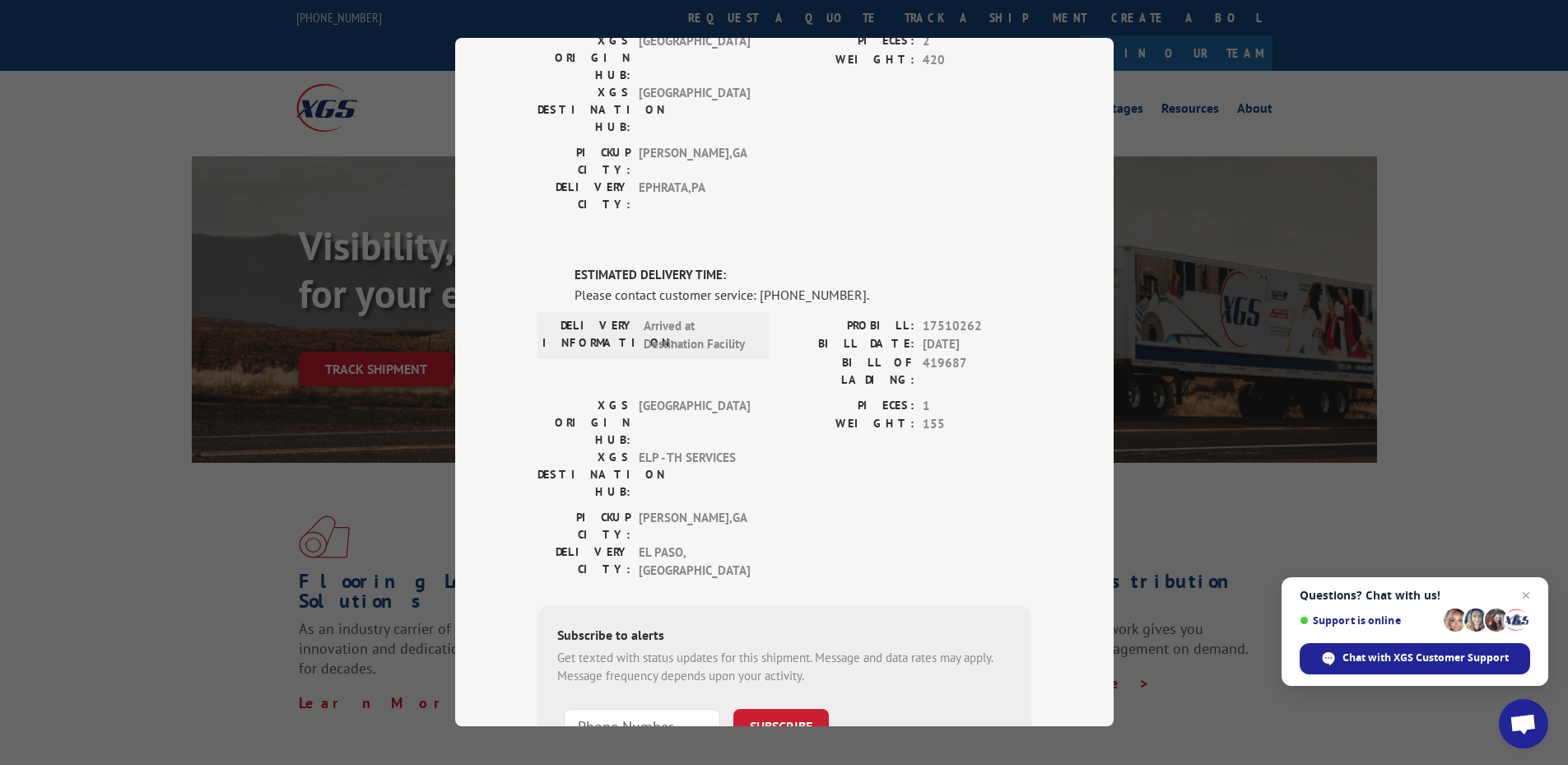
scroll to position [285, 0]
